Goal: Navigation & Orientation: Find specific page/section

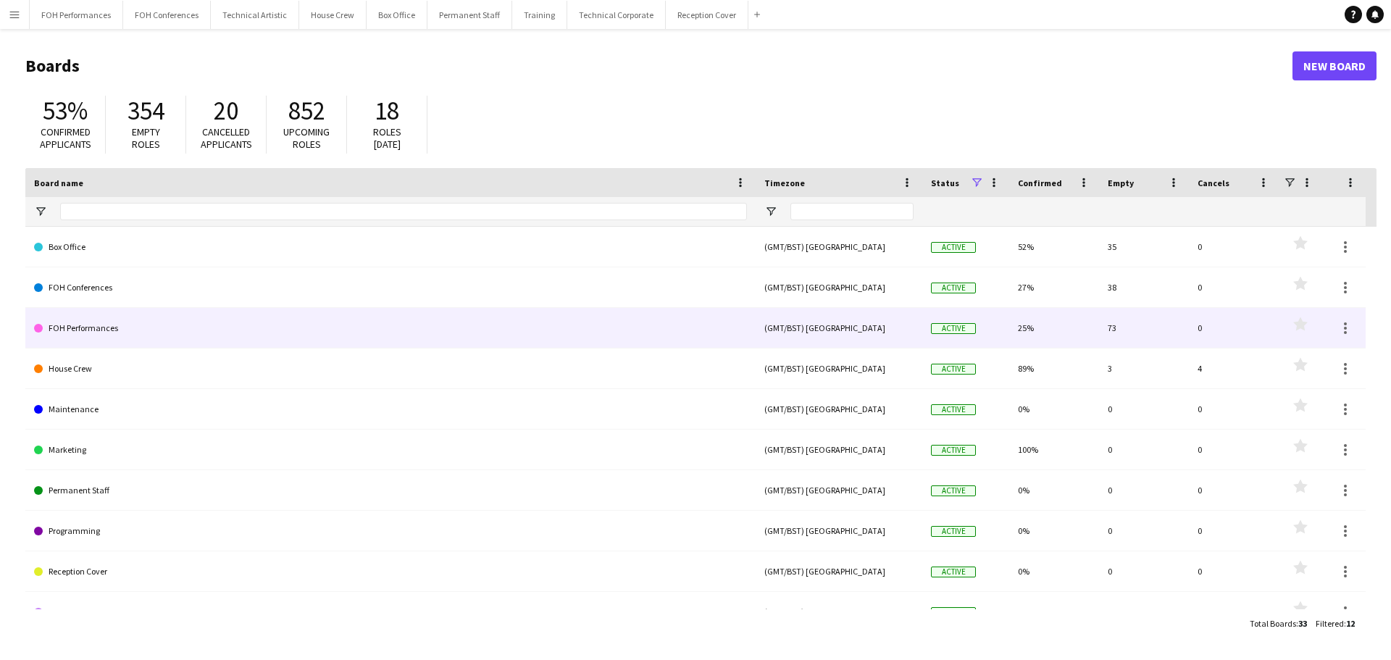
click at [51, 328] on link "FOH Performances" at bounding box center [390, 328] width 713 height 41
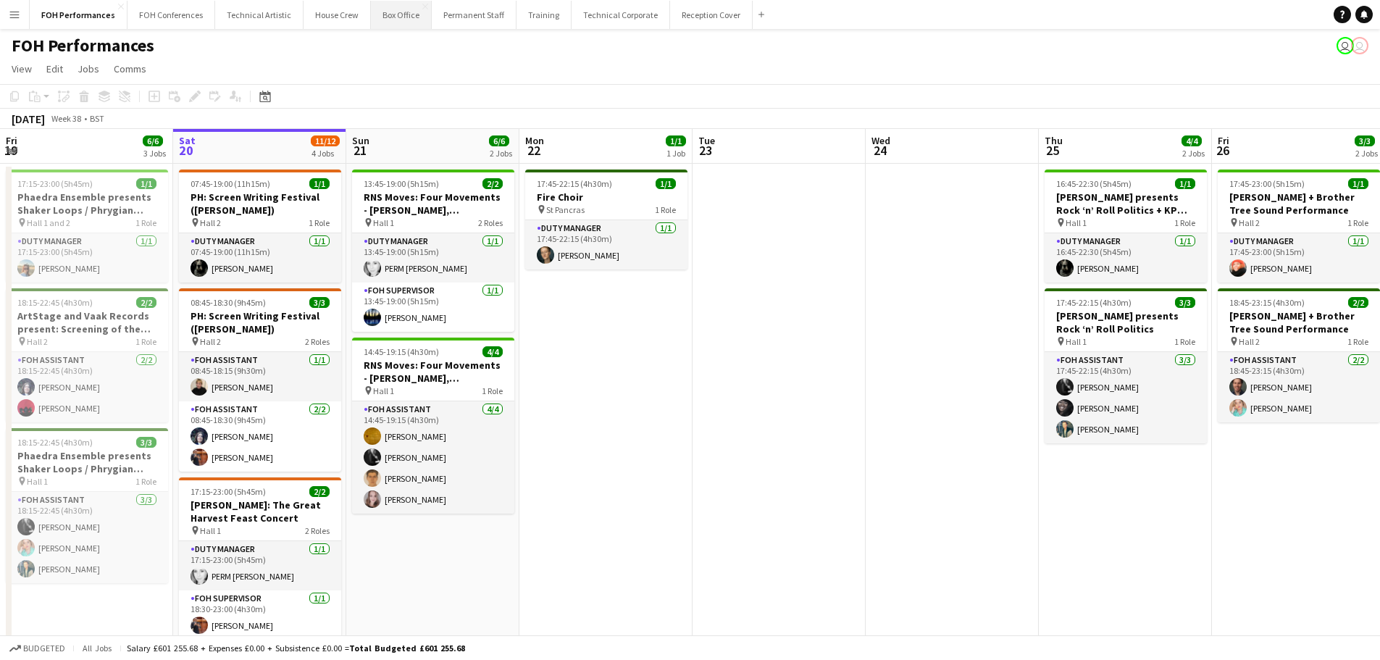
click at [403, 17] on button "Box Office Close" at bounding box center [401, 15] width 61 height 28
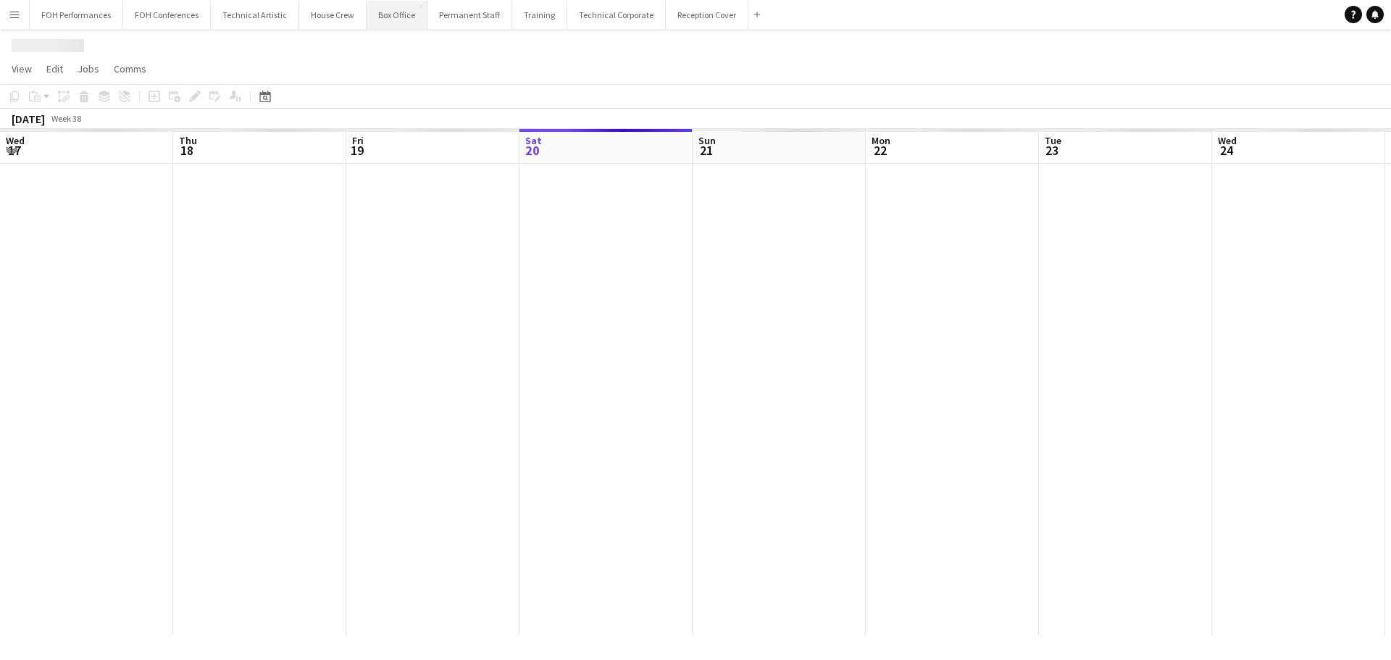
scroll to position [0, 346]
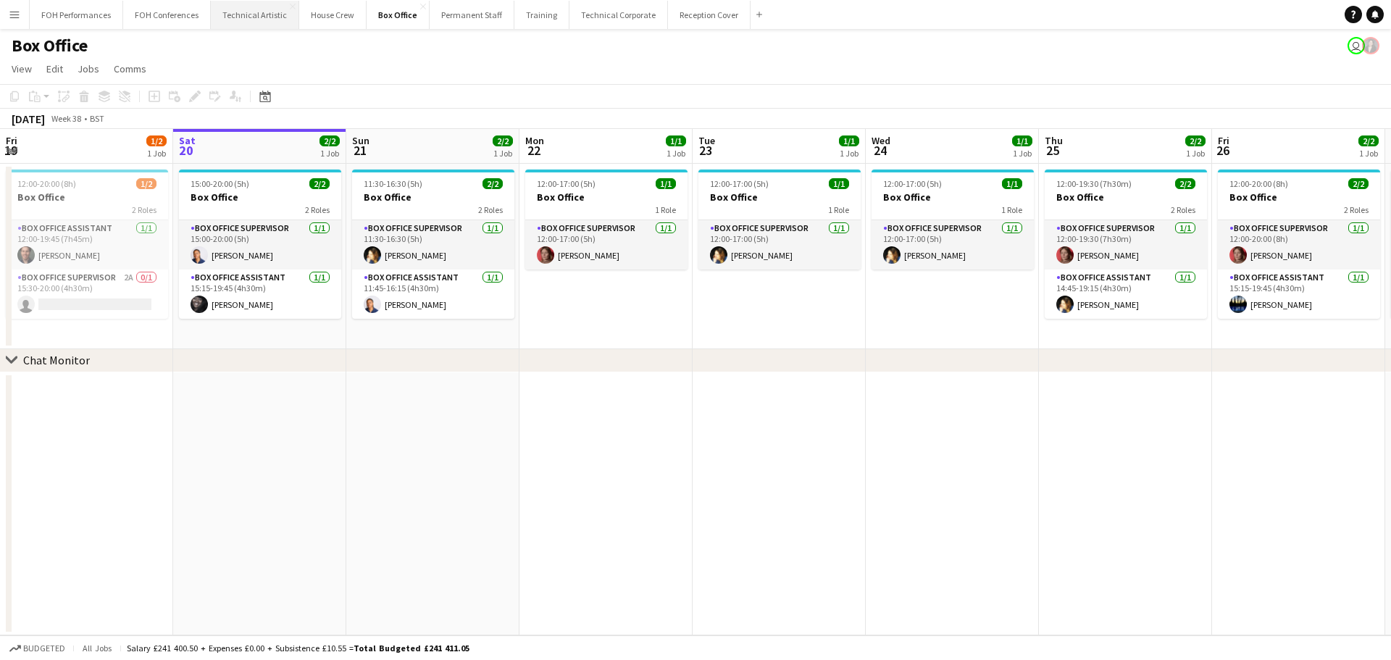
click at [275, 12] on button "Technical Artistic Close" at bounding box center [255, 15] width 88 height 28
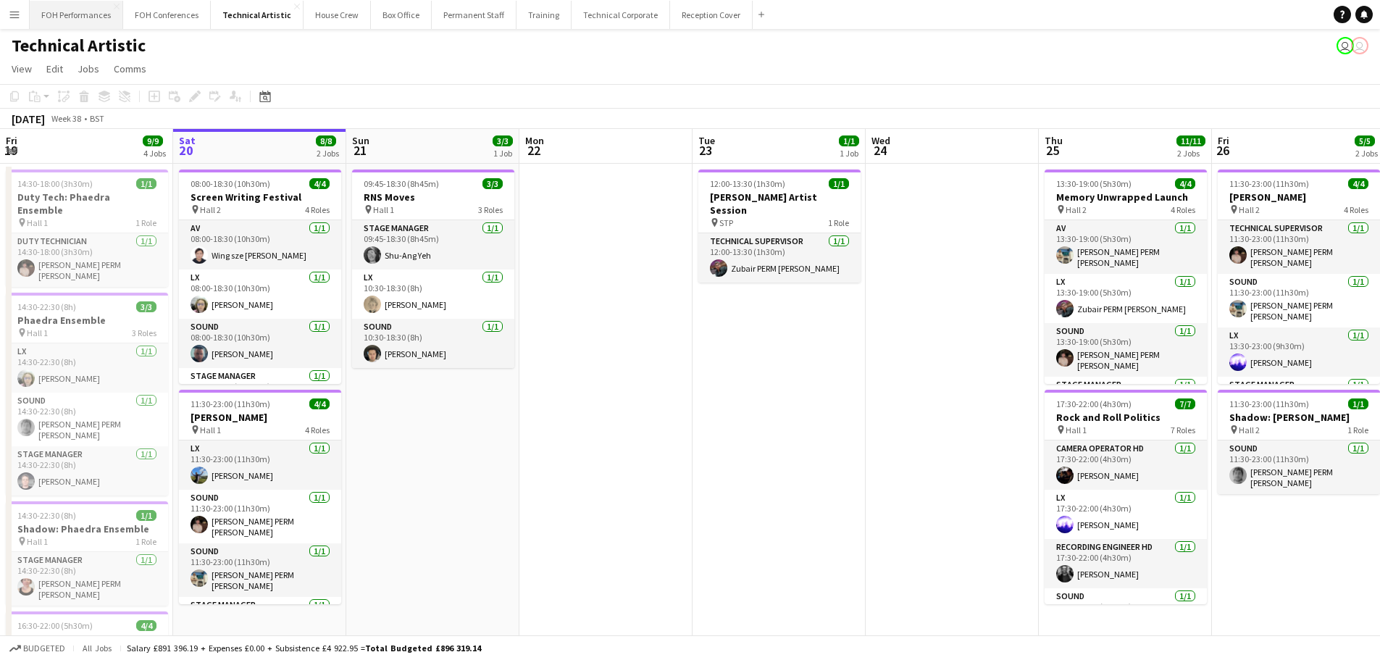
click at [100, 27] on button "FOH Performances Close" at bounding box center [76, 15] width 93 height 28
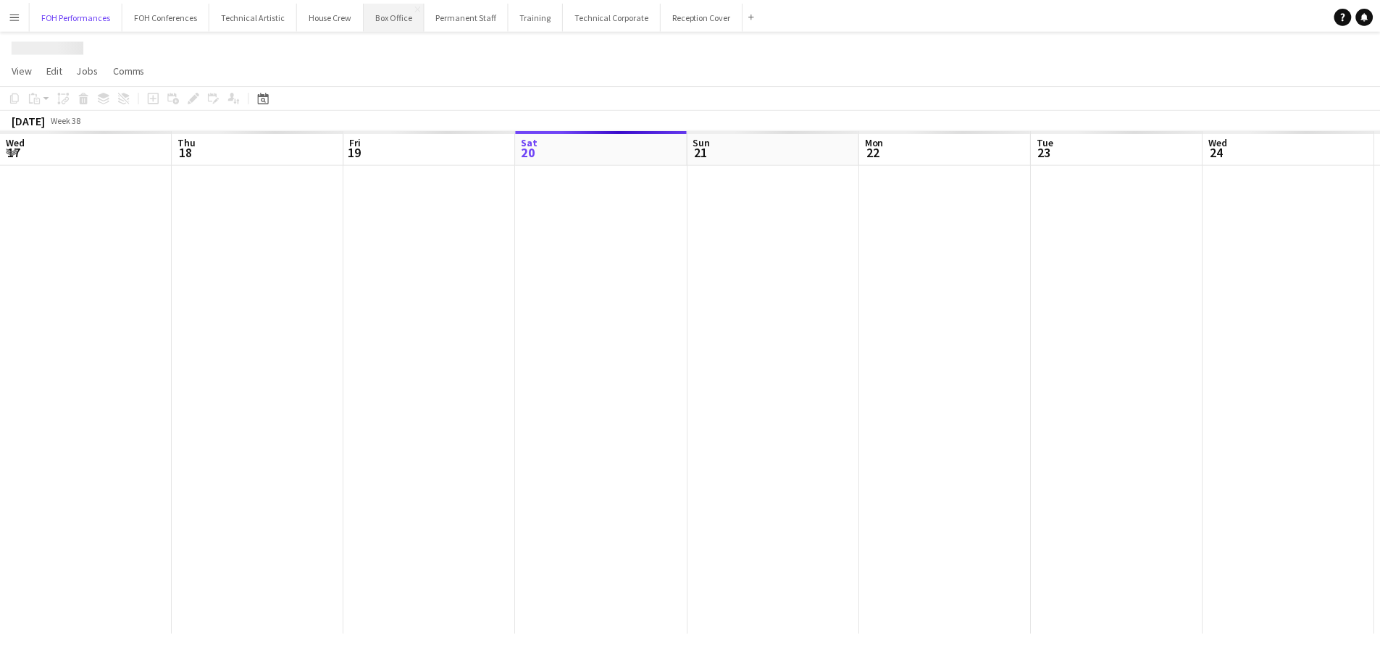
scroll to position [0, 346]
